Goal: Task Accomplishment & Management: Use online tool/utility

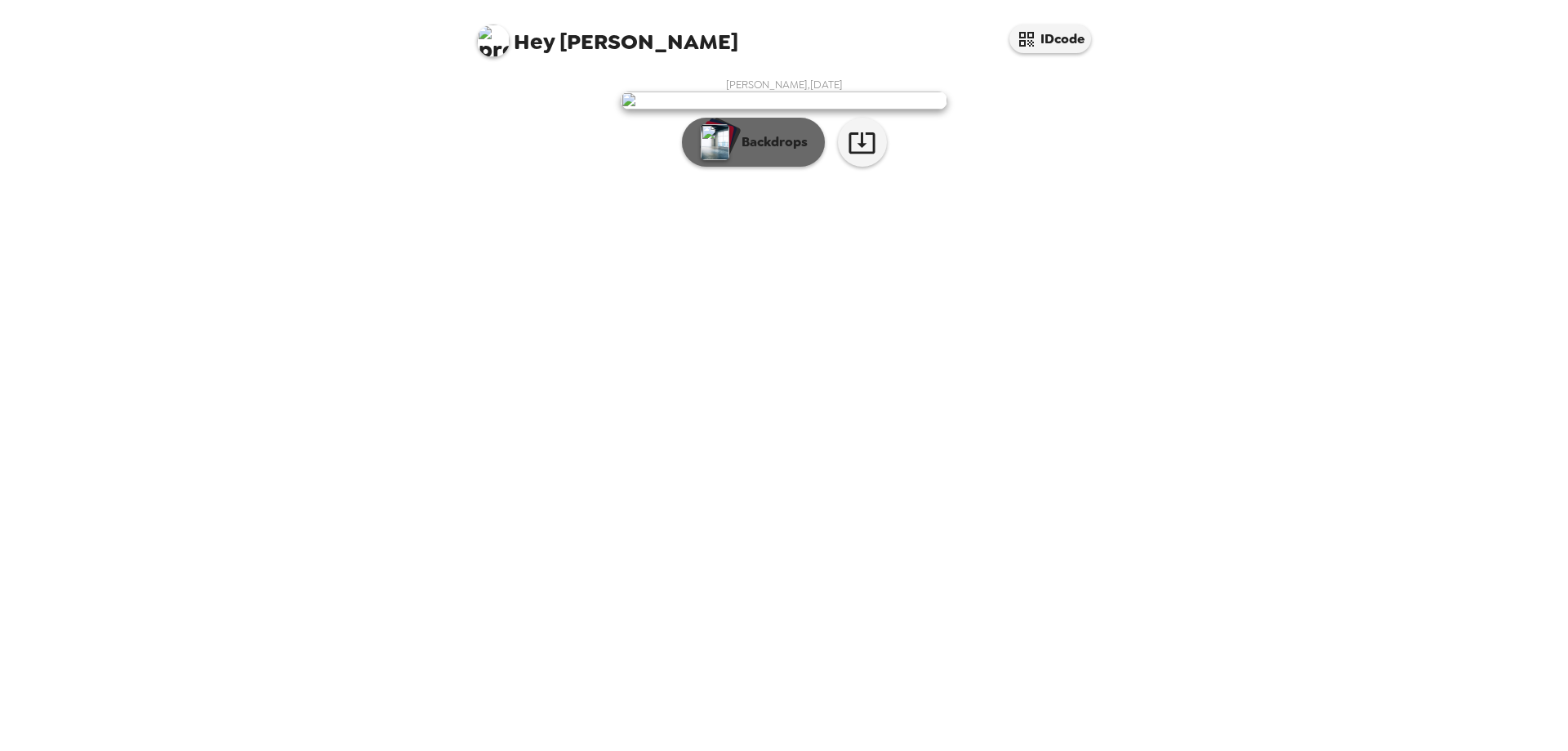
click at [734, 152] on p "Backdrops" at bounding box center [771, 142] width 74 height 20
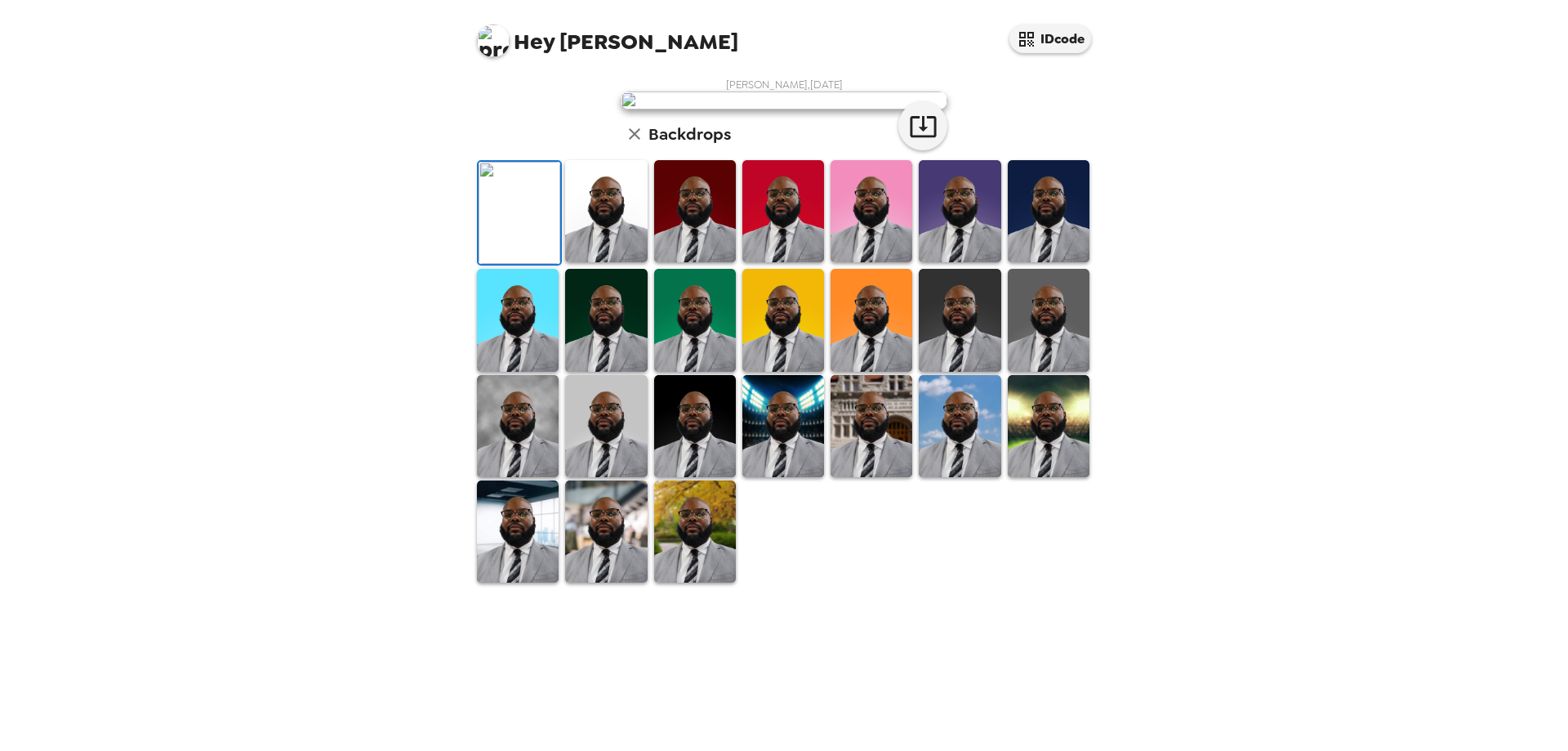
scroll to position [240, 0]
click at [679, 582] on img at bounding box center [695, 532] width 82 height 102
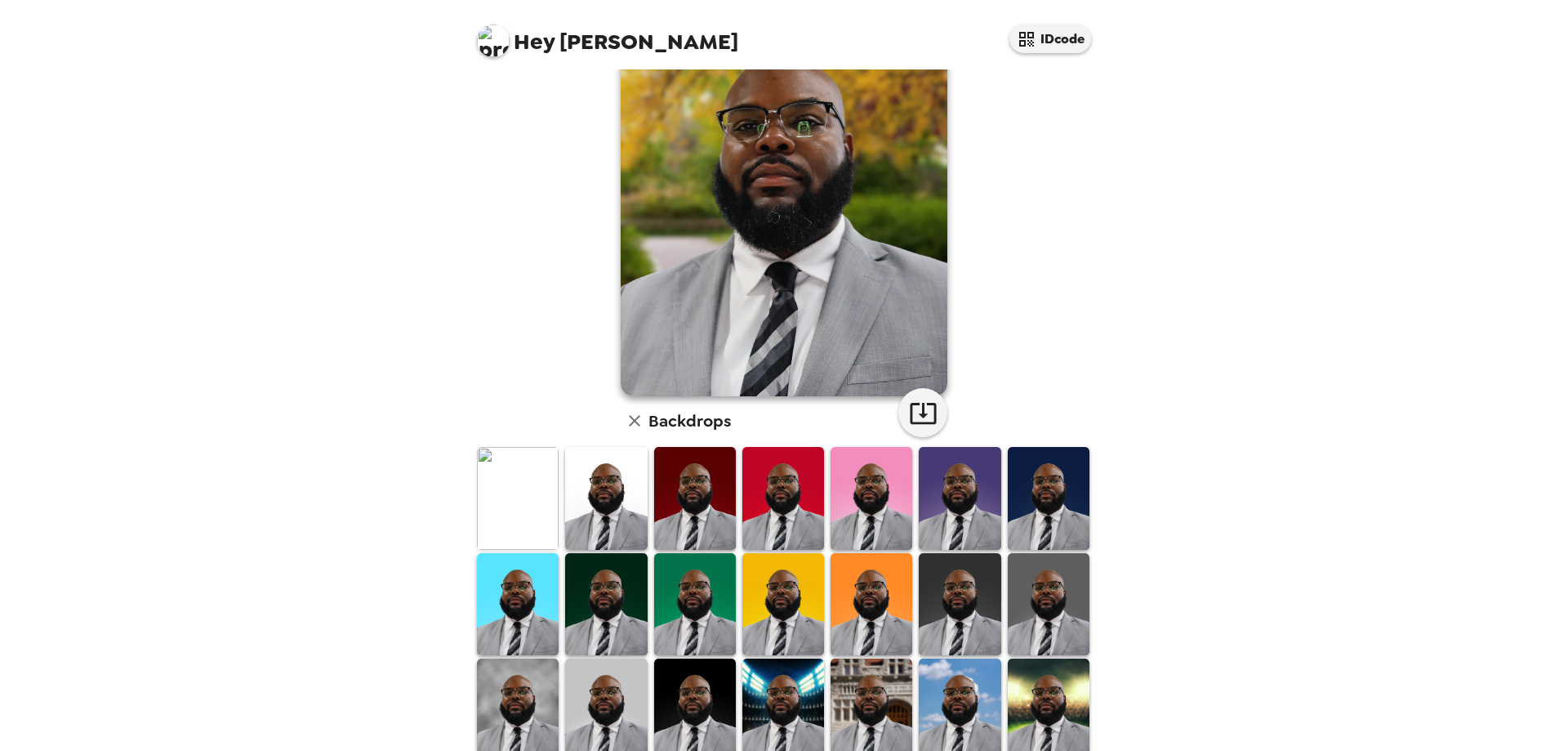
scroll to position [0, 0]
